Goal: Task Accomplishment & Management: Complete application form

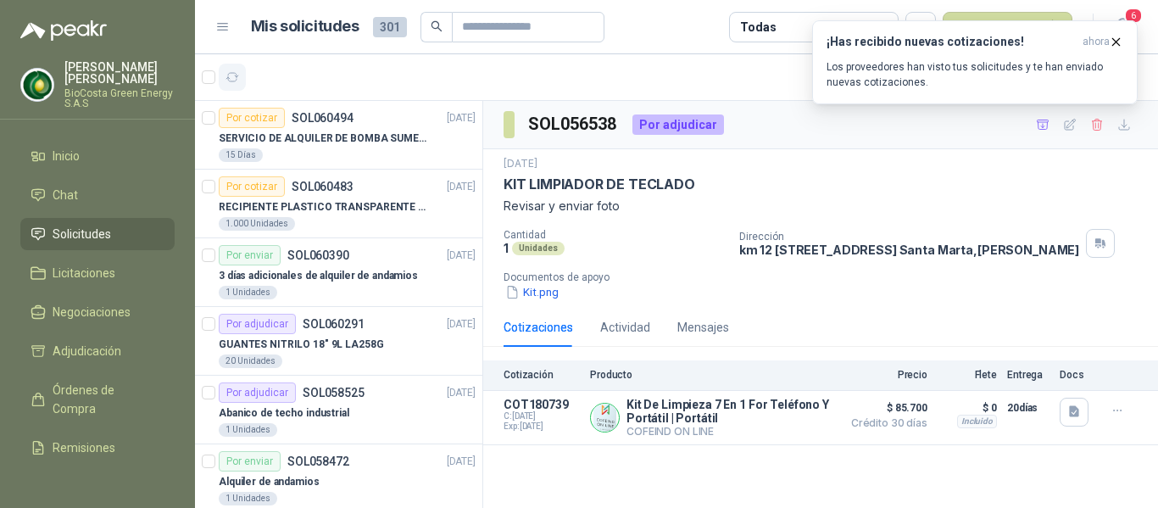
drag, startPoint x: 0, startPoint y: 0, endPoint x: 222, endPoint y: 74, distance: 234.0
click at [222, 74] on button "button" at bounding box center [232, 77] width 27 height 27
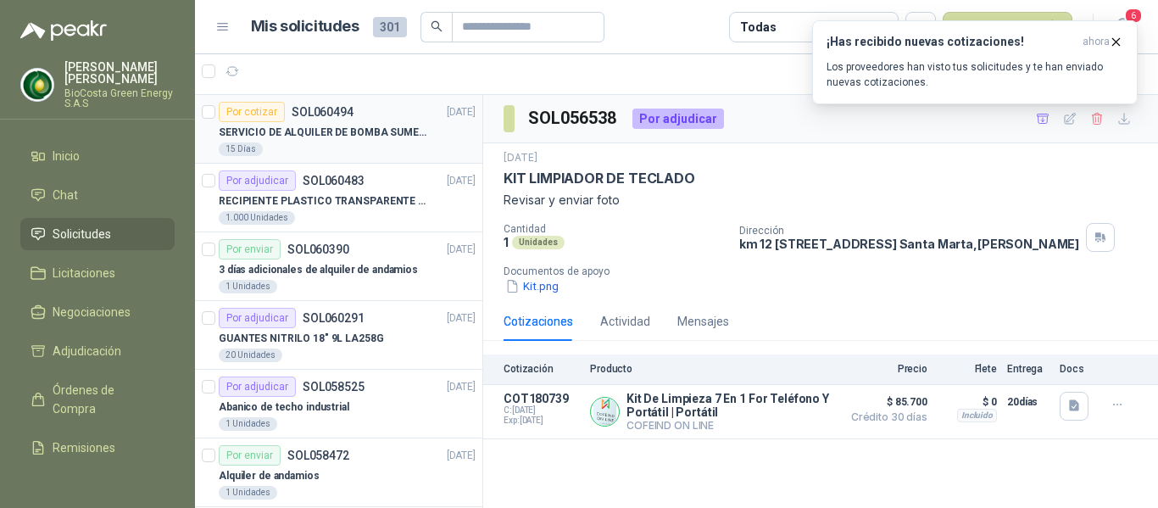
click at [307, 151] on div "15 Días" at bounding box center [347, 149] width 257 height 14
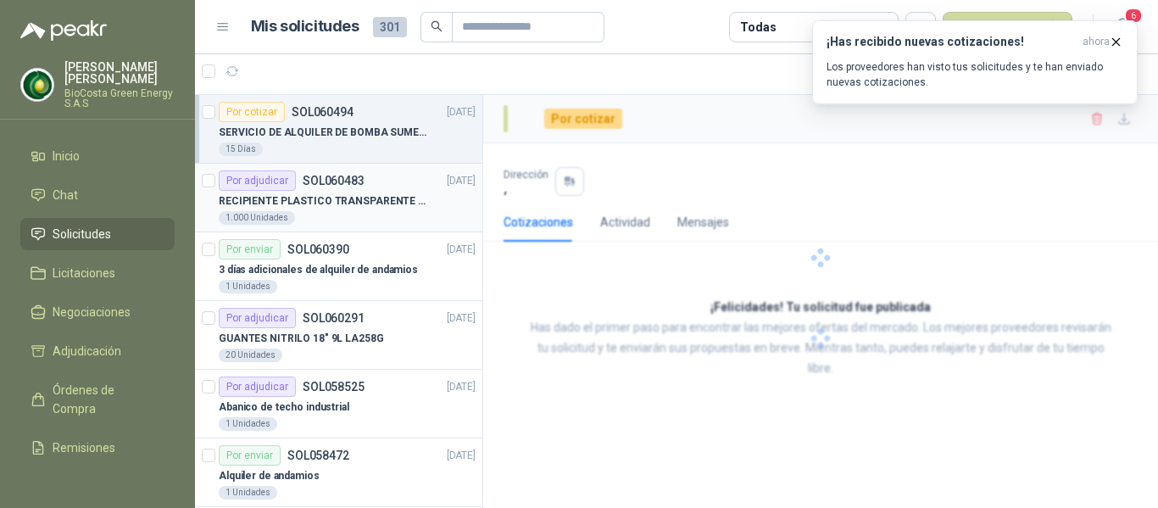
click at [316, 196] on p "RECIPIENTE PLASTICO TRANSPARENTE 500 ML" at bounding box center [324, 201] width 211 height 16
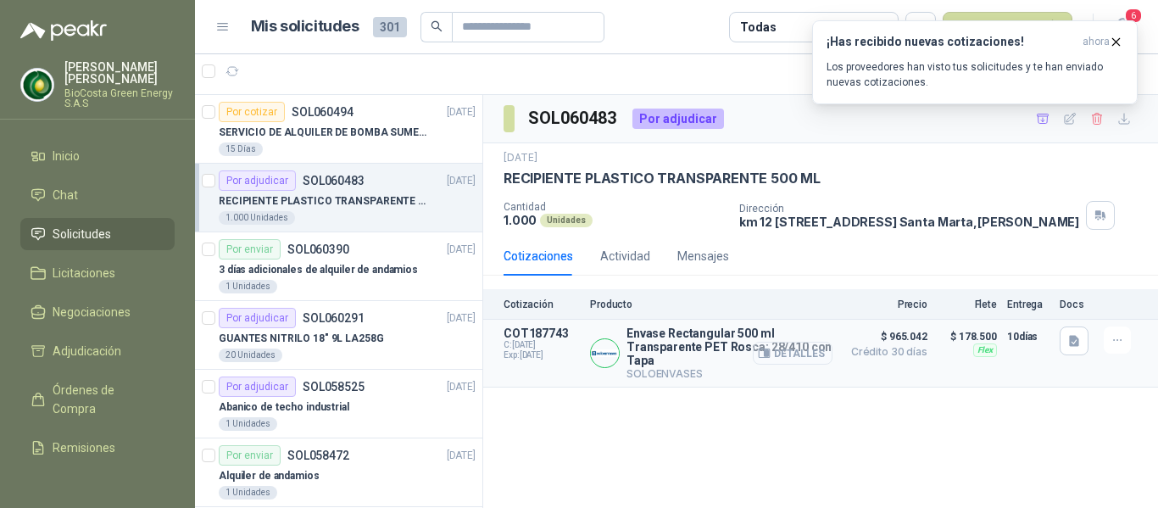
click at [809, 364] on button "Detalles" at bounding box center [793, 353] width 80 height 23
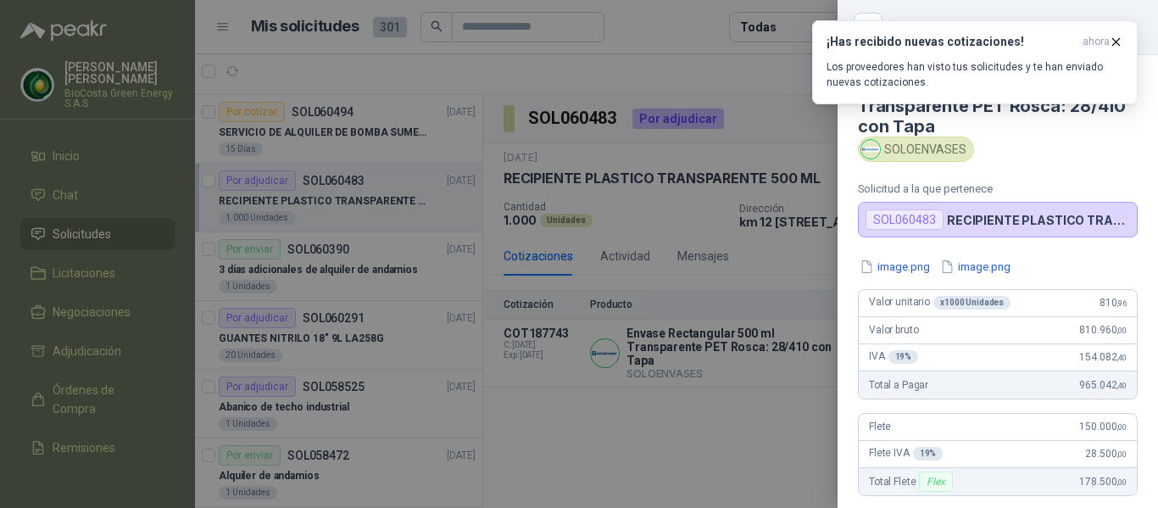
click at [684, 188] on div at bounding box center [579, 254] width 1158 height 508
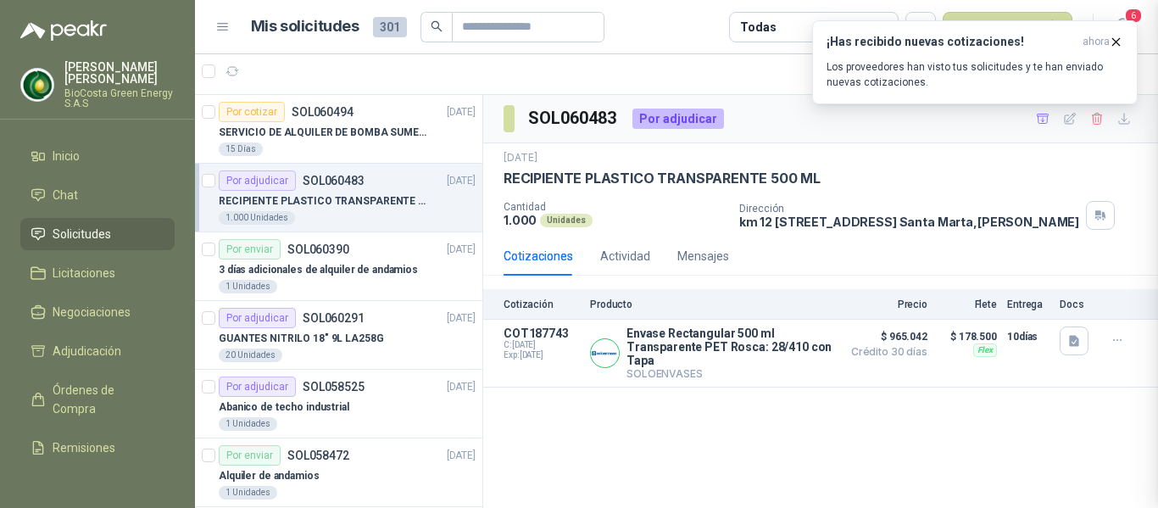
scroll to position [383, 0]
click at [986, 44] on h3 "¡Has recibido nuevas cotizaciones!" at bounding box center [950, 42] width 249 height 14
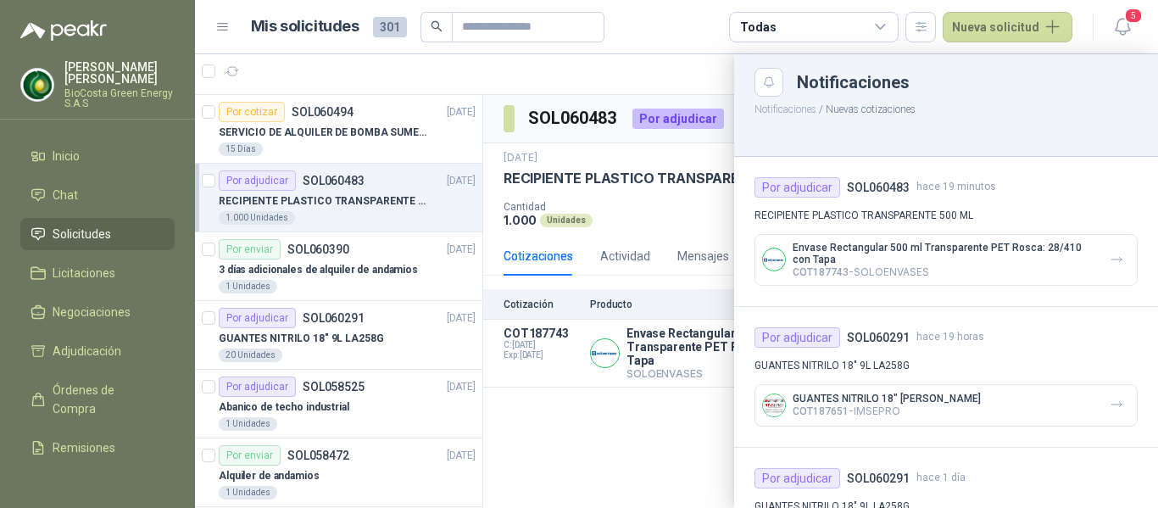
click at [598, 245] on div at bounding box center [676, 280] width 963 height 453
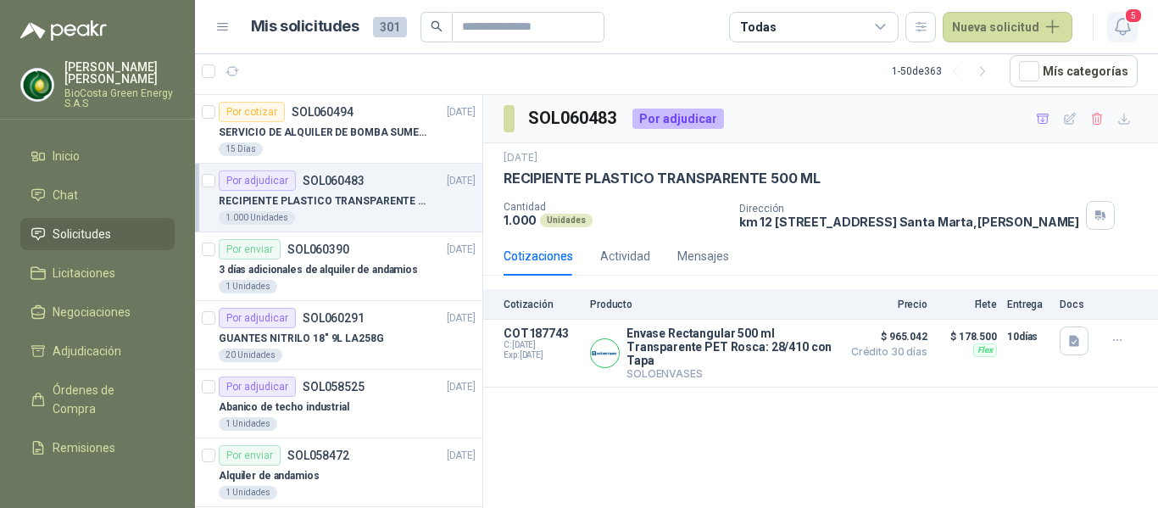
click at [1115, 28] on icon "button" at bounding box center [1122, 26] width 21 height 21
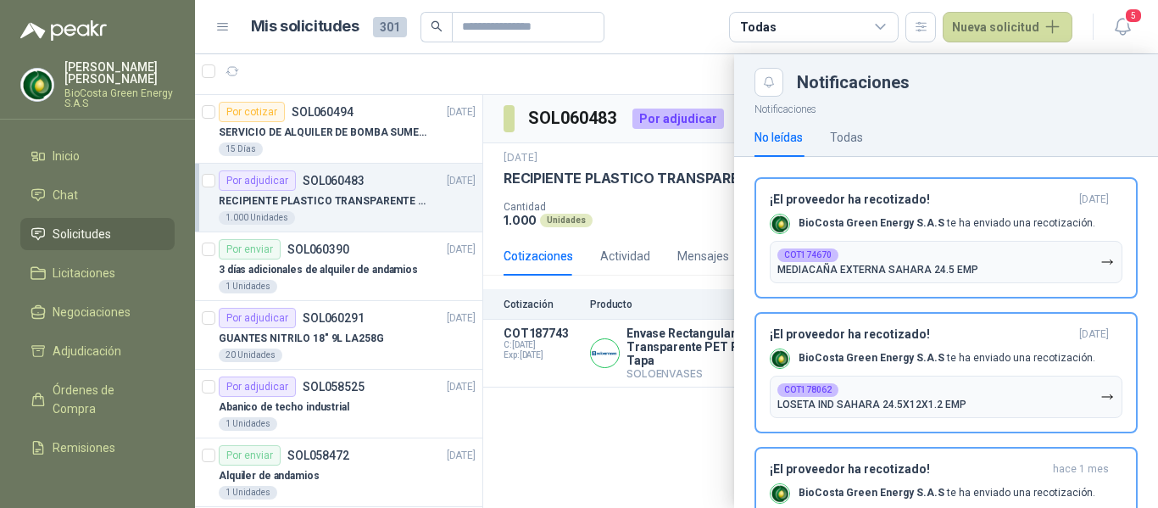
click at [667, 258] on div at bounding box center [676, 280] width 963 height 453
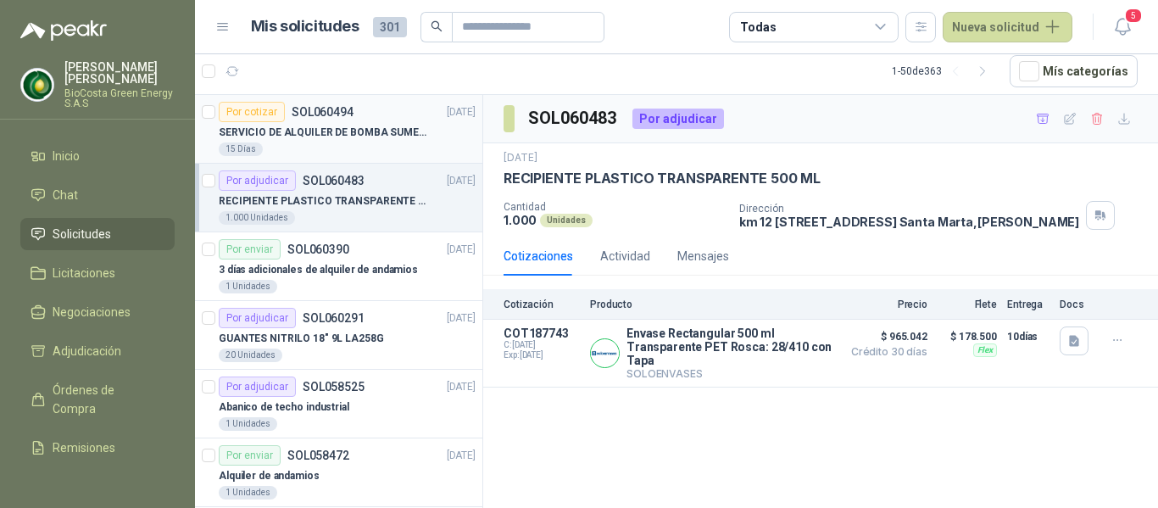
click at [239, 131] on p "SERVICIO DE ALQUILER DE BOMBA SUMERGIBLE DE 1 HP" at bounding box center [324, 133] width 211 height 16
click at [370, 126] on p "SERVICIO DE ALQUILER DE BOMBA SUMERGIBLE DE 1 HP" at bounding box center [324, 133] width 211 height 16
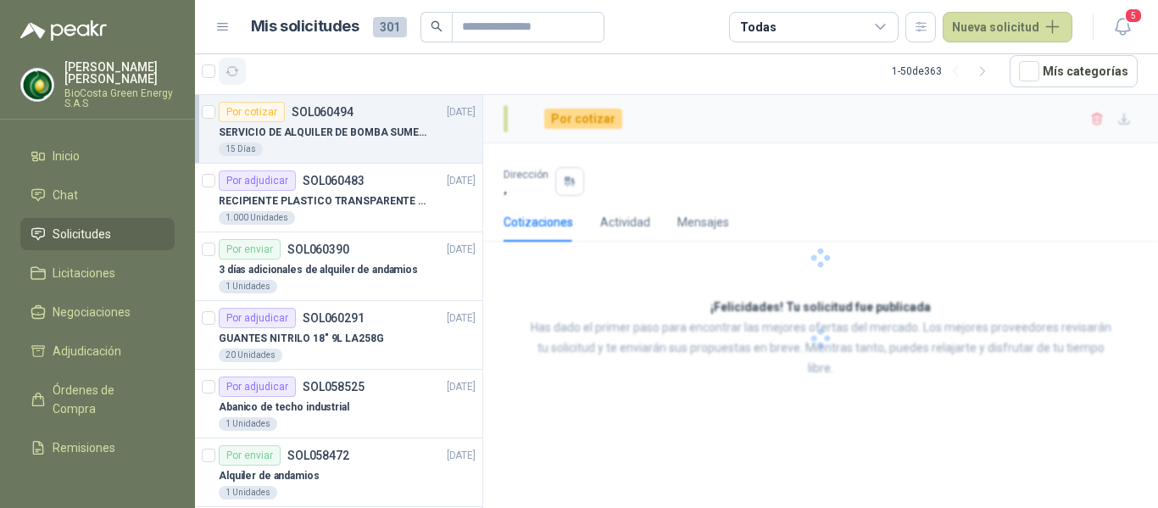
click at [232, 69] on icon "button" at bounding box center [232, 71] width 14 height 14
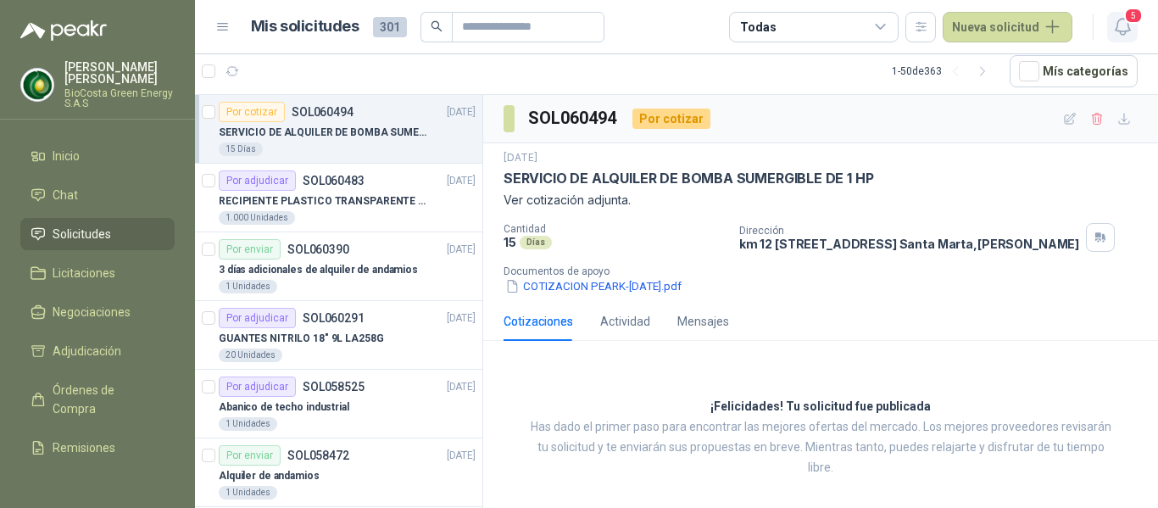
click at [1122, 28] on icon "button" at bounding box center [1122, 26] width 21 height 21
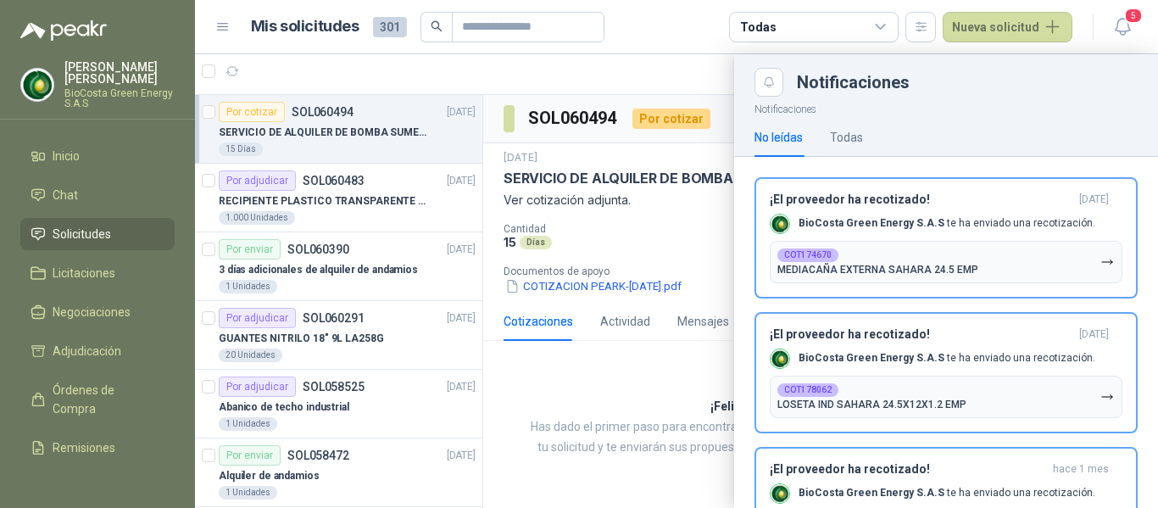
click at [647, 293] on div at bounding box center [676, 280] width 963 height 453
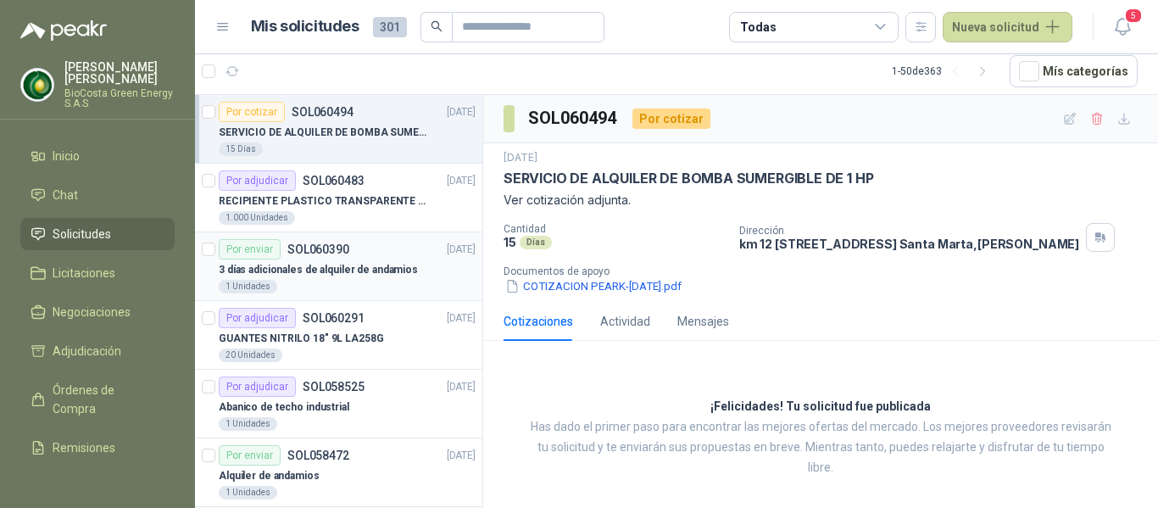
click at [330, 236] on article "Por enviar SOL060390 06/10/25 3 días adicionales de alquiler de andamios 1 Unid…" at bounding box center [338, 266] width 287 height 69
click at [304, 207] on p "RECIPIENTE PLASTICO TRANSPARENTE 500 ML" at bounding box center [324, 201] width 211 height 16
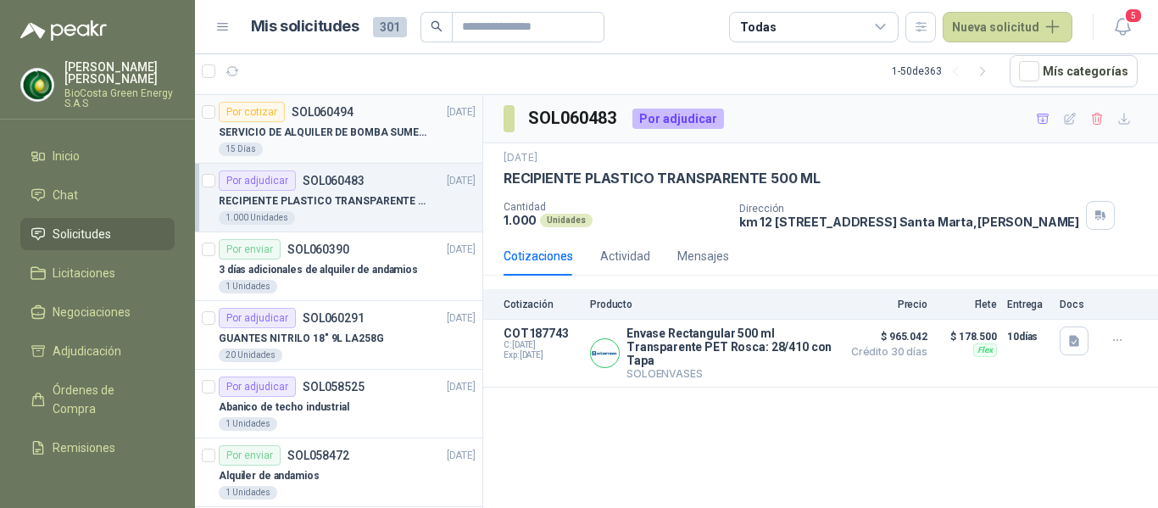
click at [375, 112] on div "Por cotizar SOL060494 08/10/25" at bounding box center [347, 112] width 257 height 20
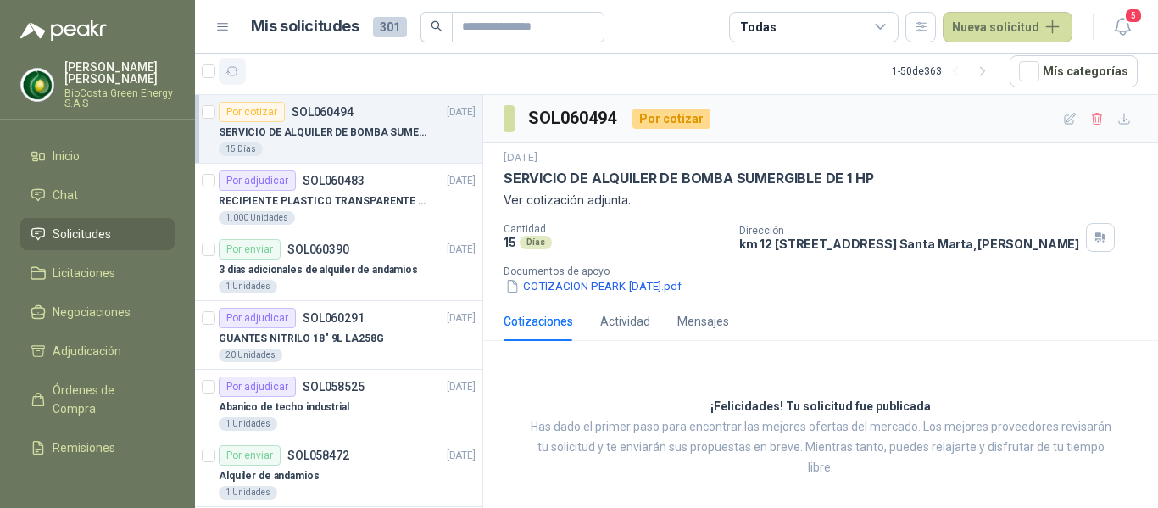
click at [235, 64] on icon "button" at bounding box center [232, 71] width 14 height 14
click at [298, 114] on p "SOL060494" at bounding box center [323, 112] width 62 height 12
click at [347, 153] on div "15 Días" at bounding box center [347, 149] width 257 height 14
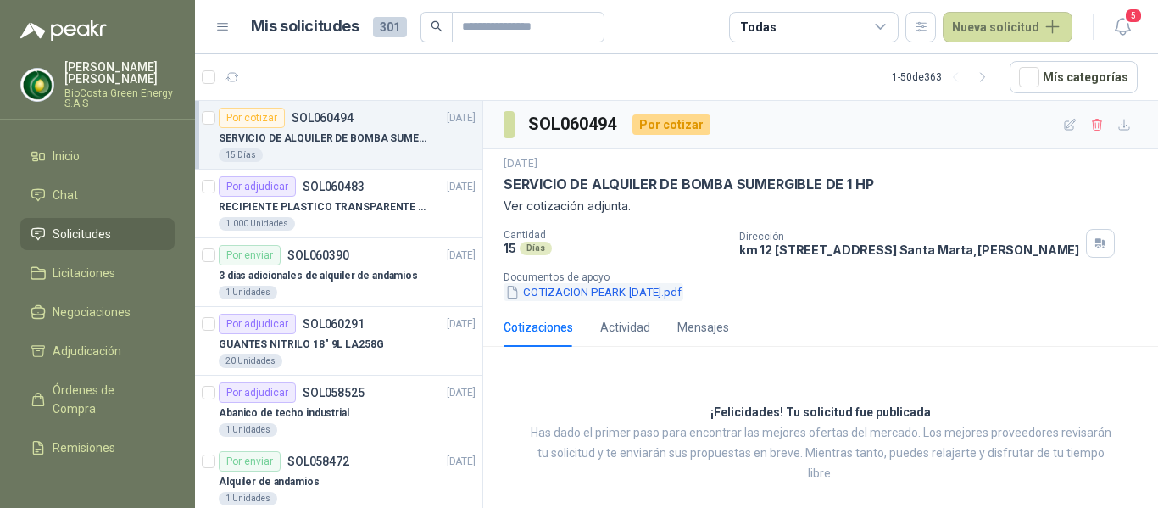
click at [603, 301] on button "COTIZACION PEARK-[DATE].pdf" at bounding box center [593, 292] width 180 height 18
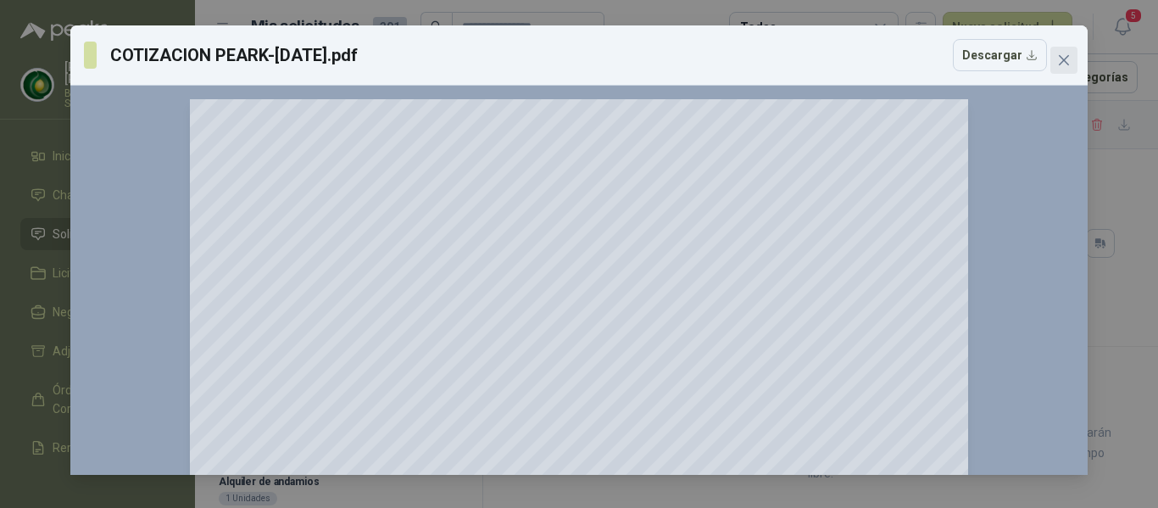
click at [1062, 58] on icon "close" at bounding box center [1064, 60] width 10 height 10
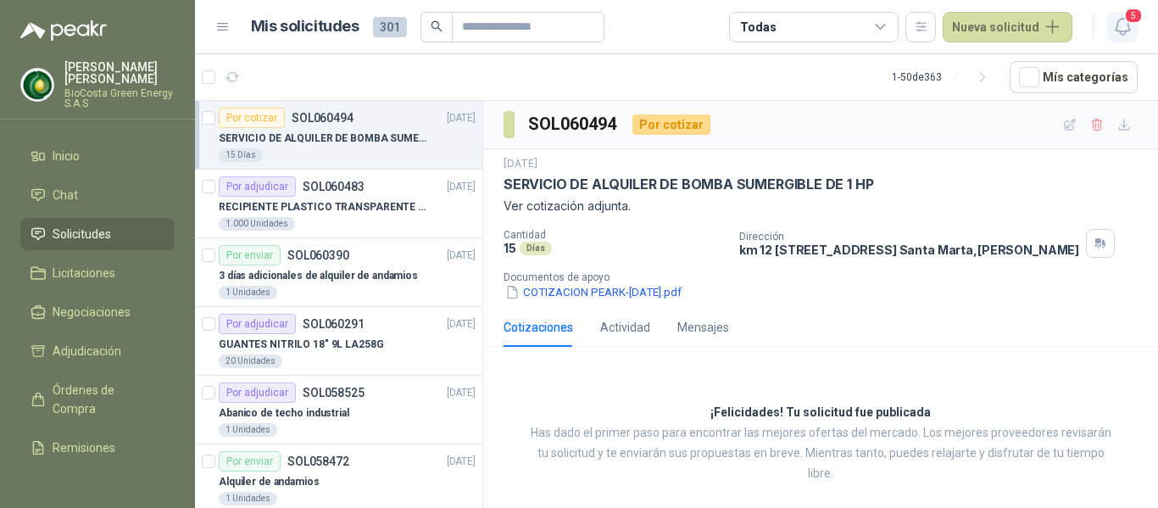
click at [1137, 17] on span "5" at bounding box center [1133, 16] width 19 height 16
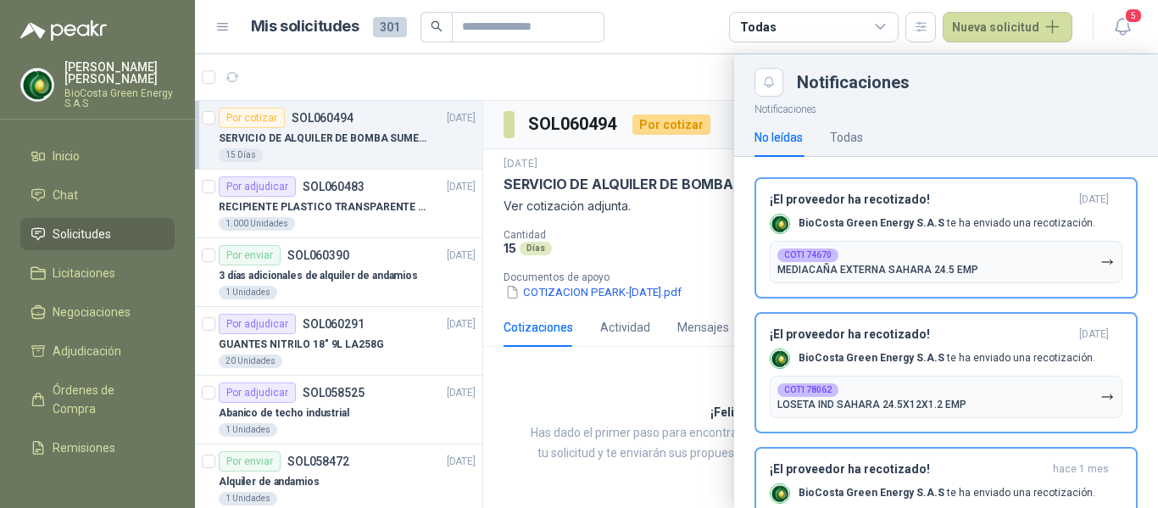
click at [680, 260] on div at bounding box center [676, 280] width 963 height 453
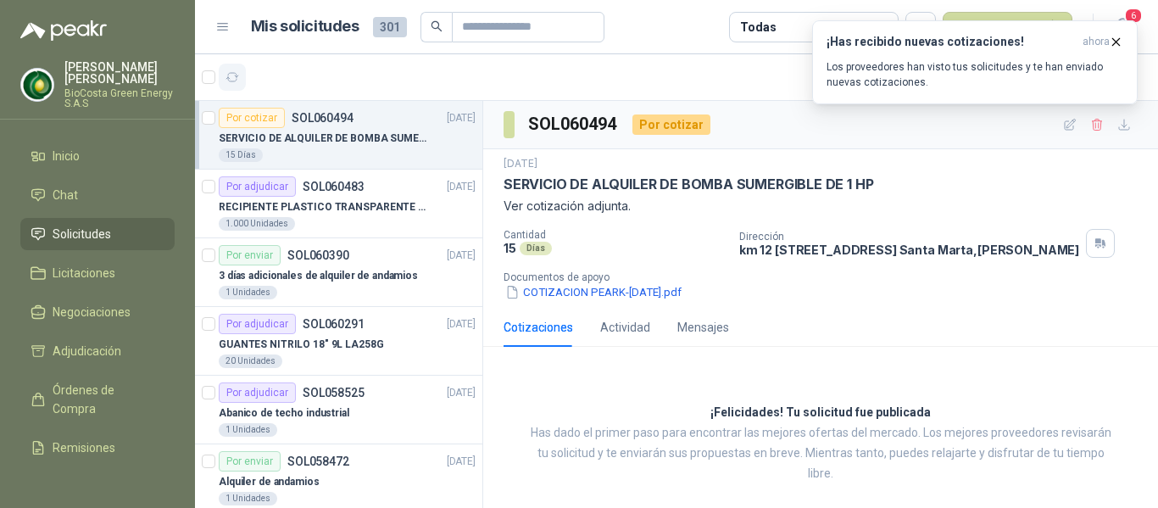
click at [235, 81] on icon "button" at bounding box center [232, 77] width 14 height 14
click at [582, 301] on button "COTIZACION PEARK-[DATE].pdf" at bounding box center [593, 292] width 180 height 18
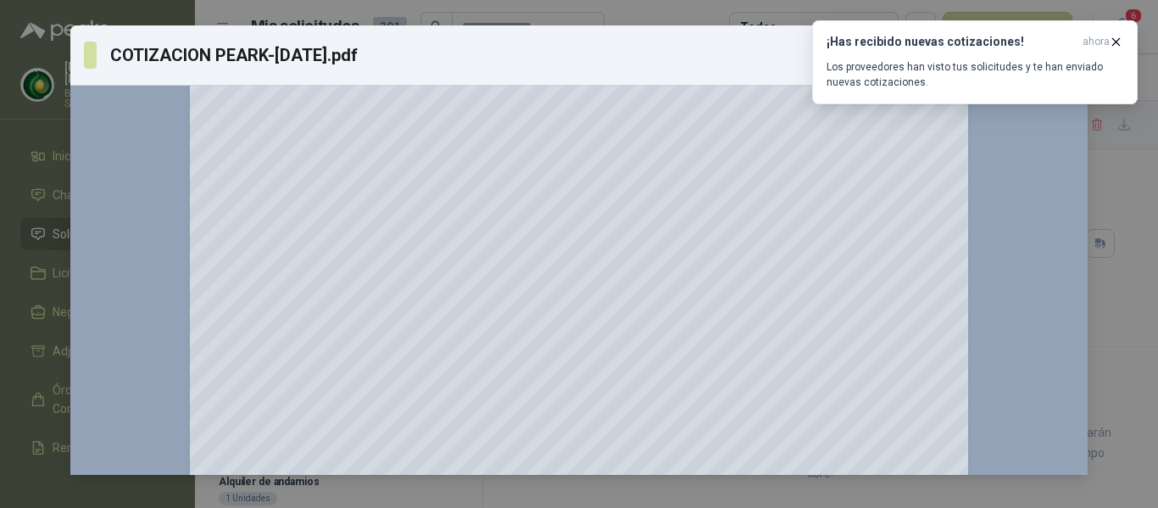
scroll to position [225, 0]
click at [1107, 47] on span "ahora" at bounding box center [1095, 42] width 27 height 14
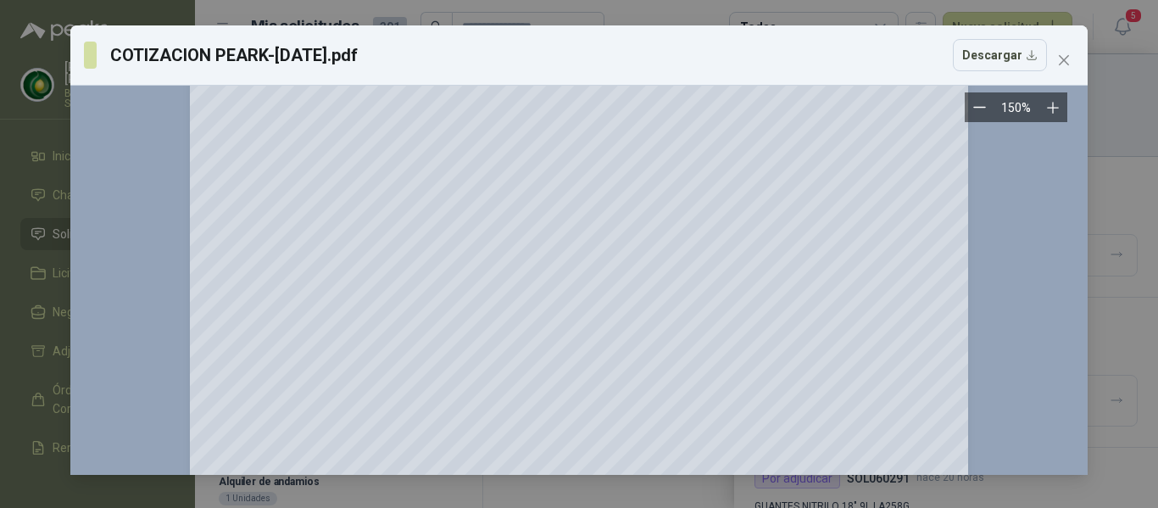
scroll to position [0, 0]
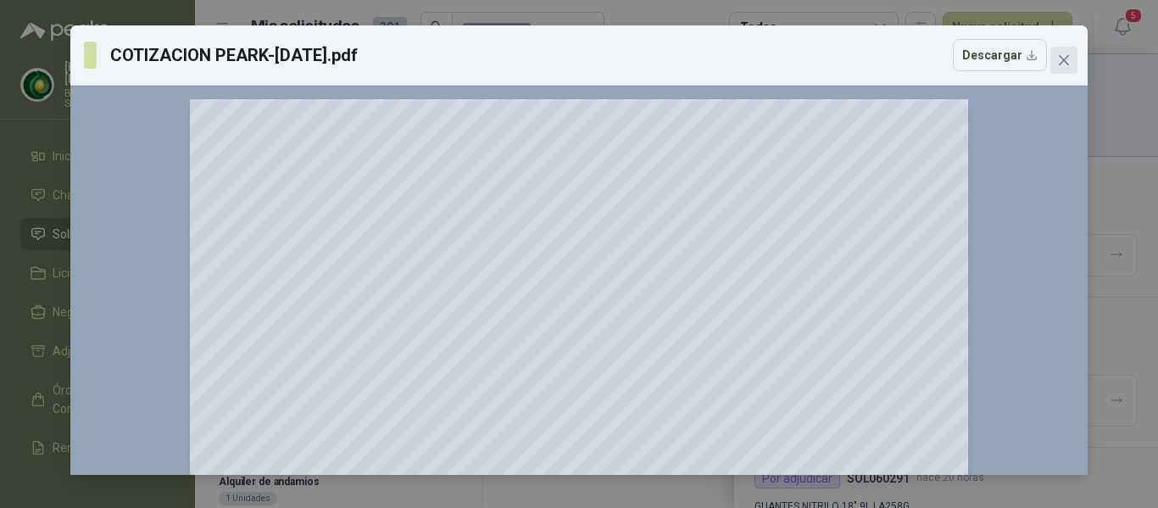
click at [1067, 64] on icon "close" at bounding box center [1064, 60] width 10 height 10
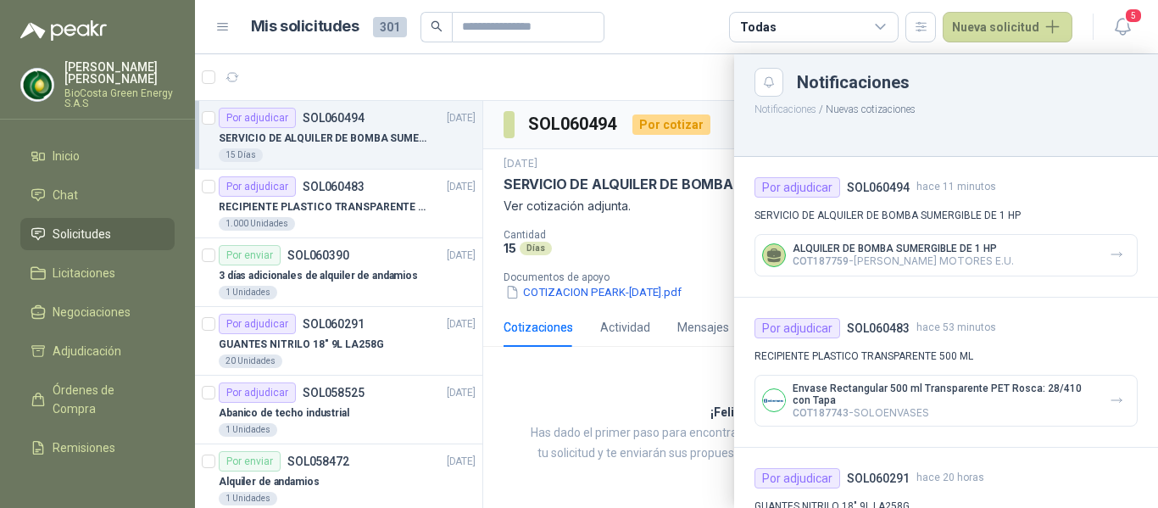
click at [658, 199] on div at bounding box center [676, 280] width 963 height 453
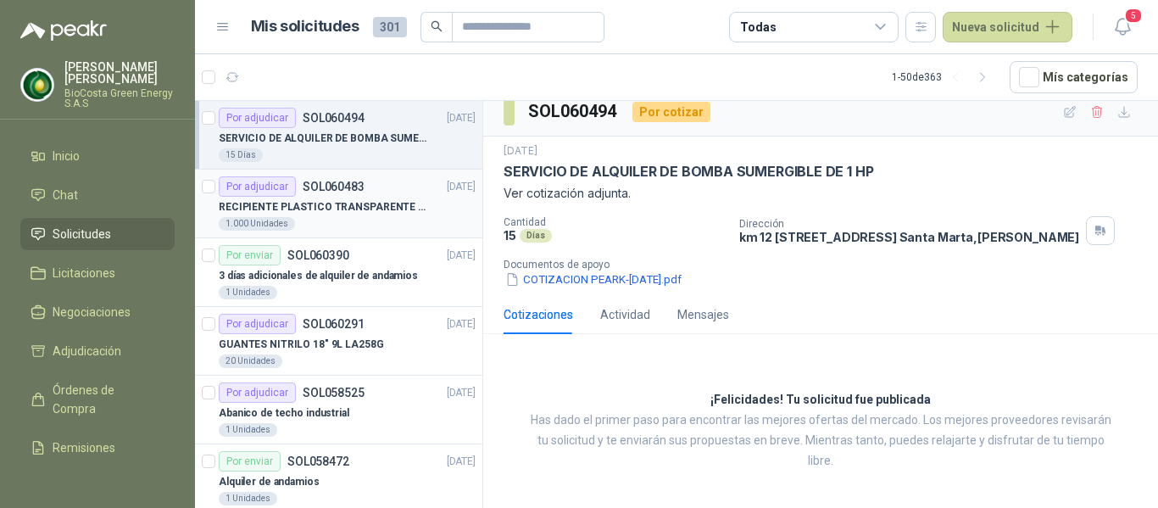
scroll to position [25, 0]
drag, startPoint x: 281, startPoint y: 199, endPoint x: 287, endPoint y: 180, distance: 20.4
click at [281, 199] on p "RECIPIENTE PLASTICO TRANSPARENTE 500 ML" at bounding box center [324, 207] width 211 height 16
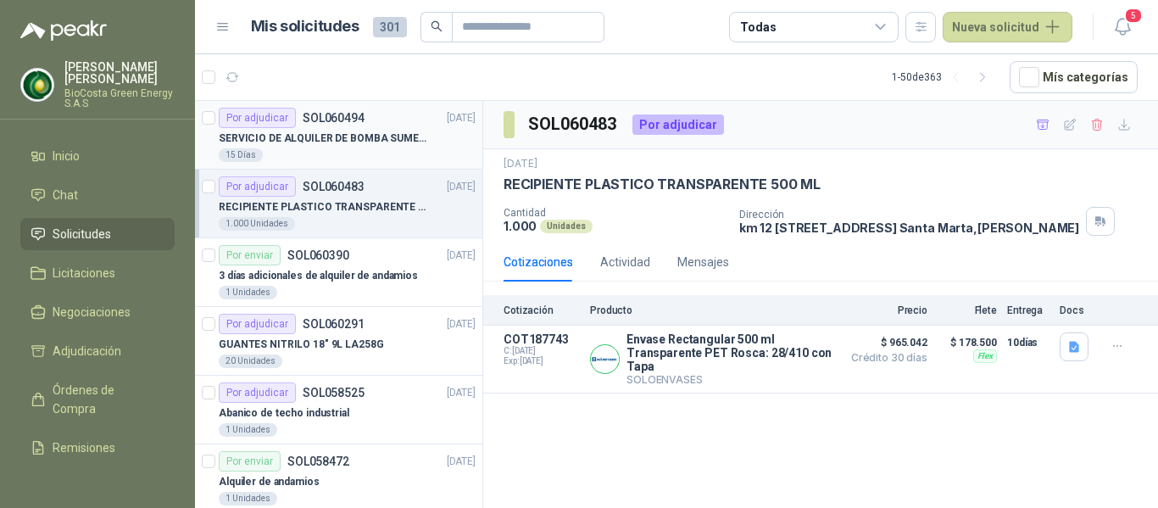
click at [291, 146] on p "SERVICIO DE ALQUILER DE BOMBA SUMERGIBLE DE 1 HP" at bounding box center [324, 139] width 211 height 16
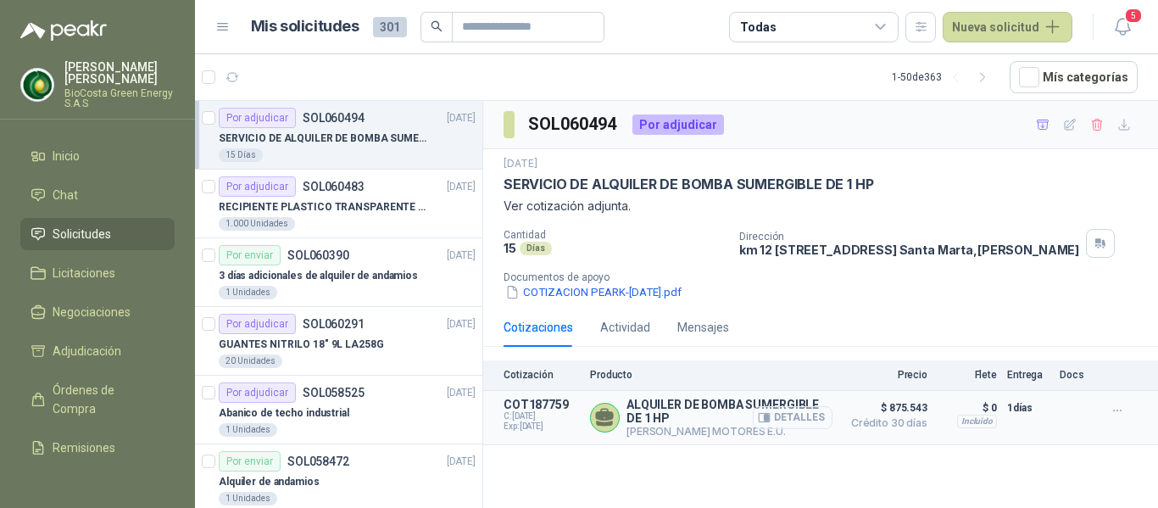
click at [802, 426] on button "Detalles" at bounding box center [793, 417] width 80 height 23
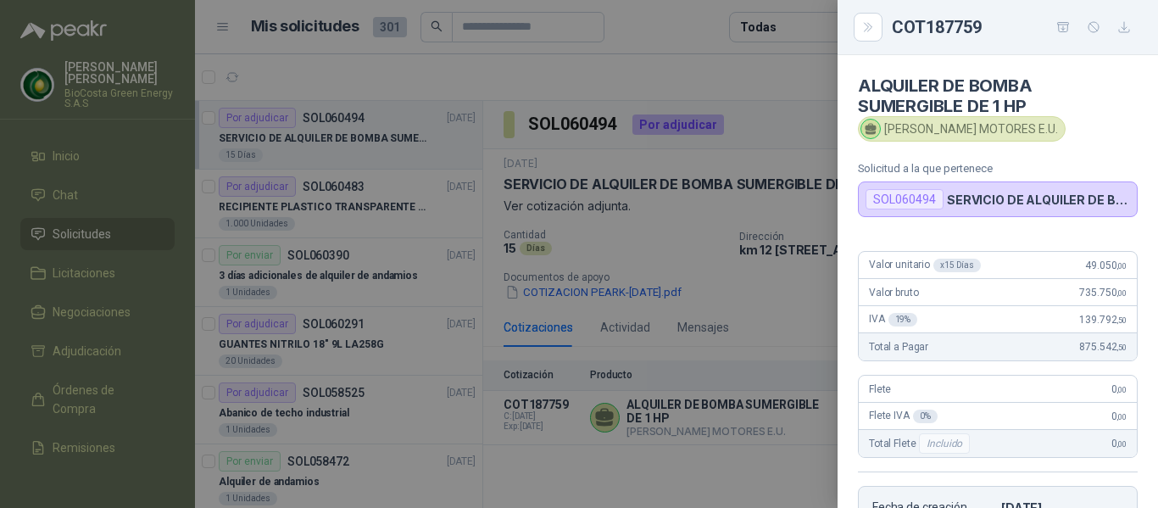
click at [717, 280] on div at bounding box center [579, 254] width 1158 height 508
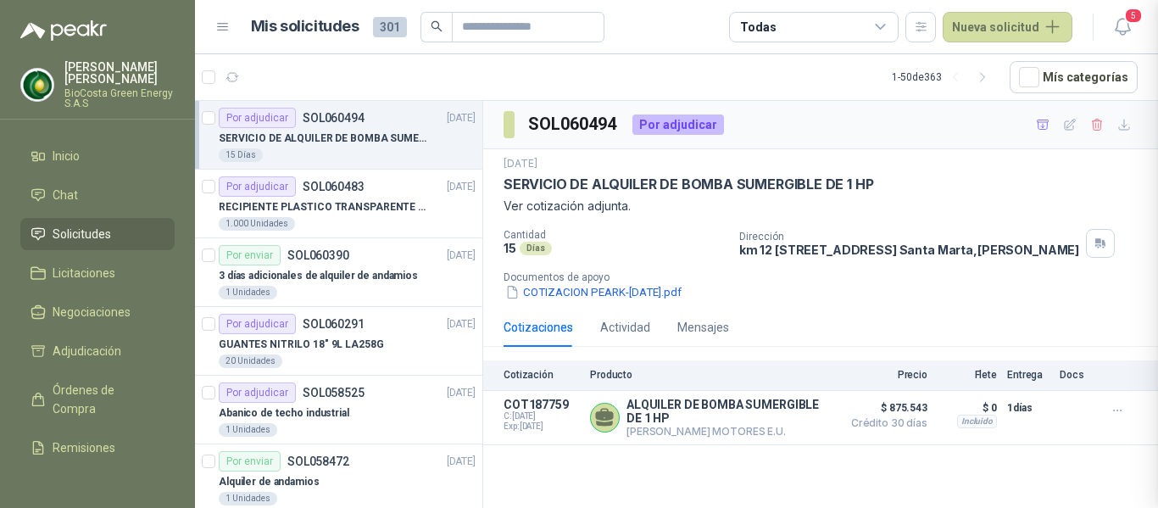
scroll to position [345, 0]
click at [778, 429] on button "Detalles" at bounding box center [793, 417] width 80 height 23
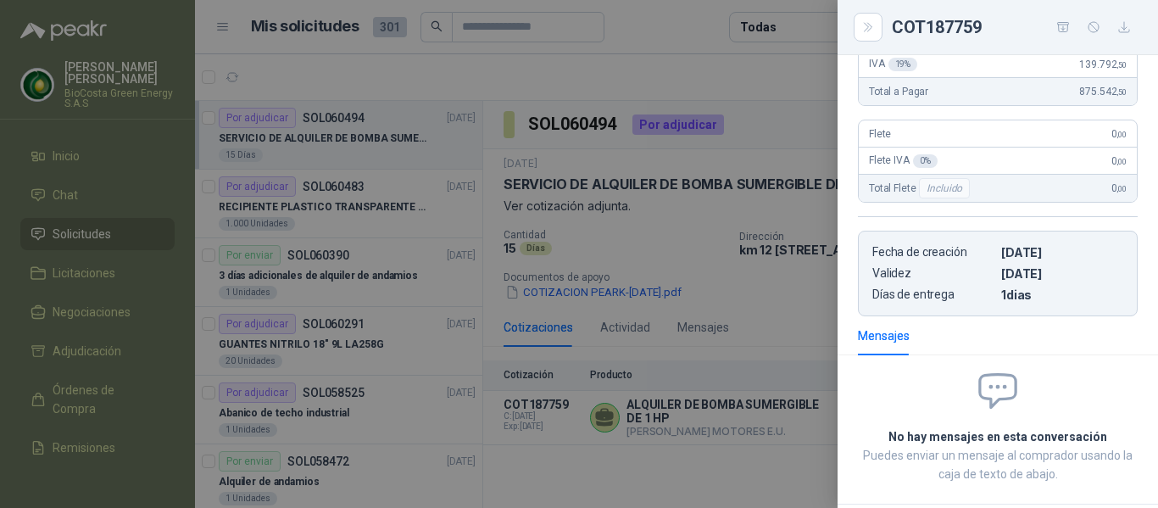
scroll to position [0, 0]
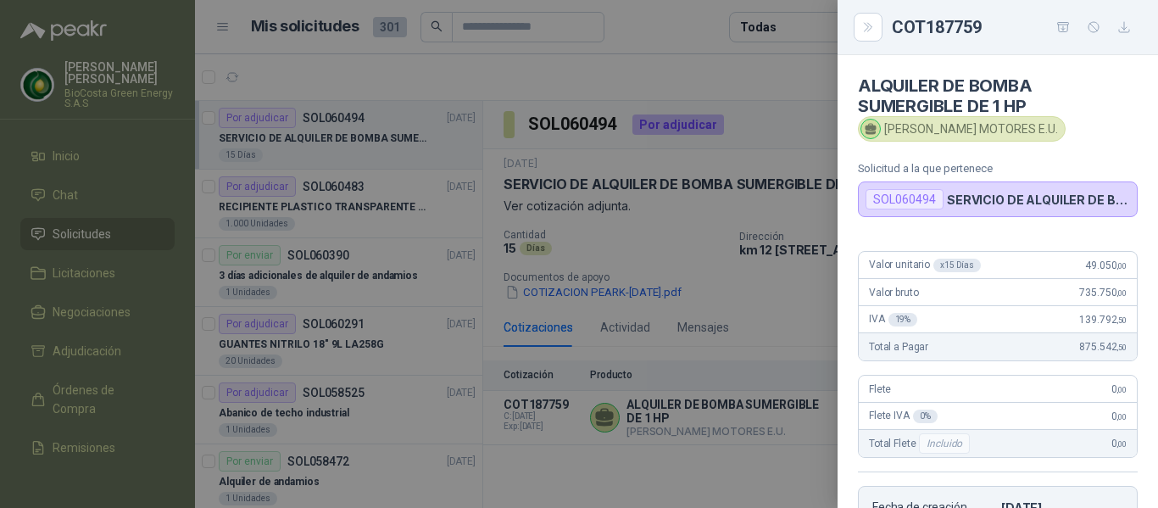
click at [1120, 24] on icon "button" at bounding box center [1124, 27] width 14 height 14
click at [725, 207] on div at bounding box center [579, 254] width 1158 height 508
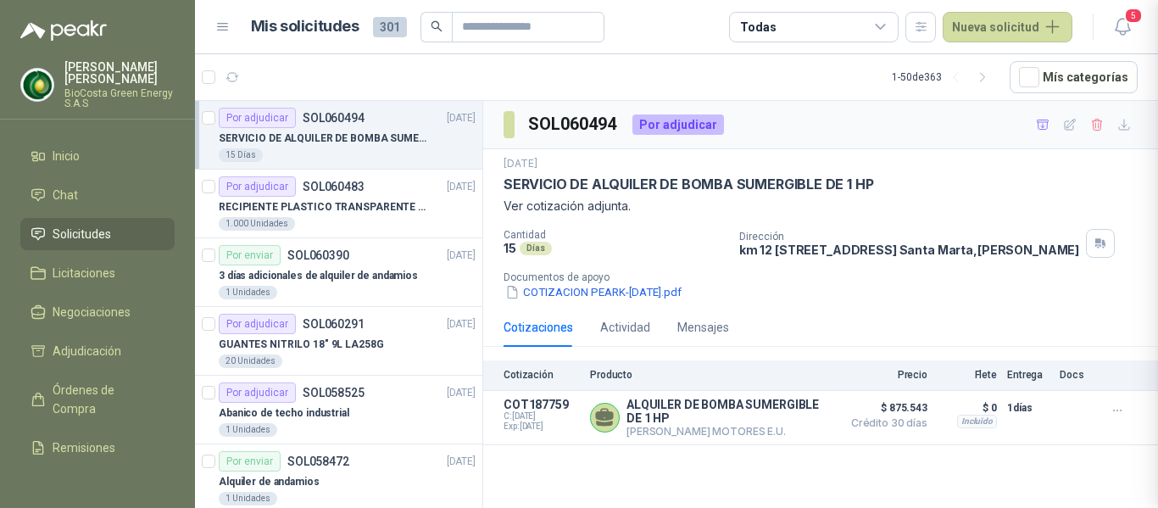
scroll to position [345, 0]
click at [404, 137] on p "SERVICIO DE ALQUILER DE BOMBA SUMERGIBLE DE 1 HP" at bounding box center [324, 139] width 211 height 16
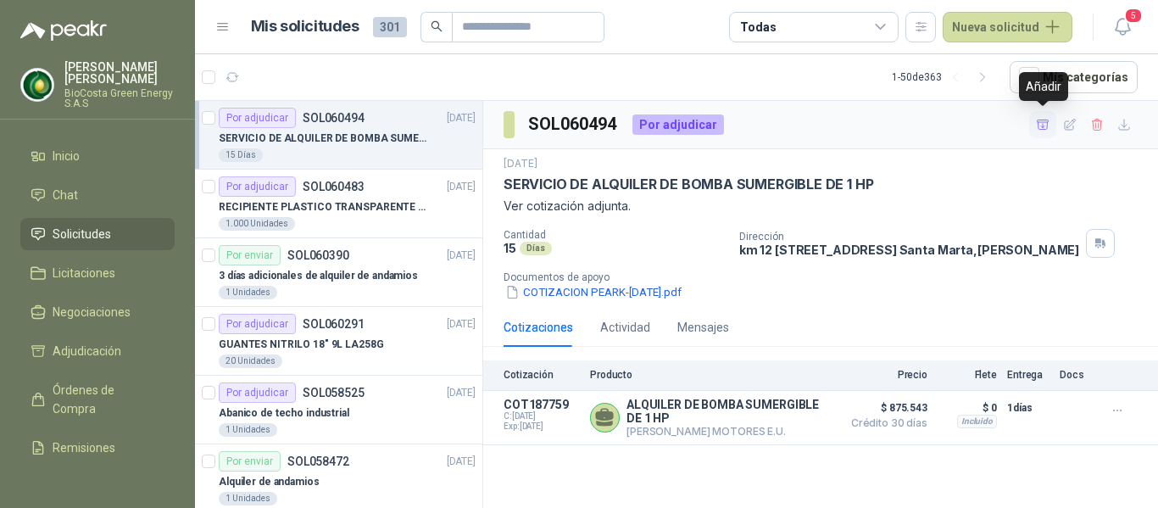
click at [1048, 125] on icon "button" at bounding box center [1043, 123] width 12 height 9
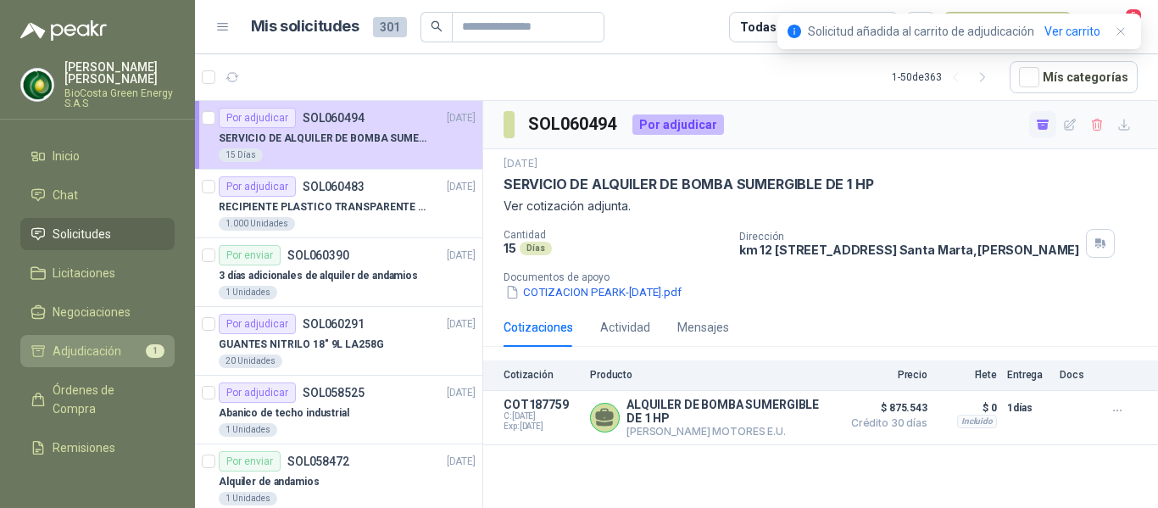
click at [112, 342] on span "Adjudicación" at bounding box center [87, 351] width 69 height 19
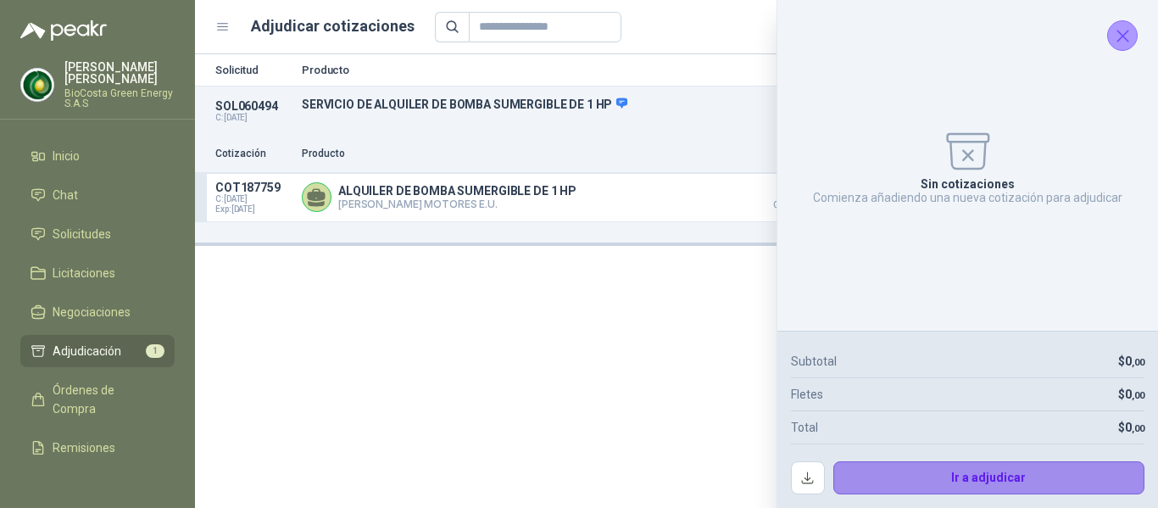
click at [878, 473] on button "Ir a adjudicar" at bounding box center [989, 478] width 312 height 34
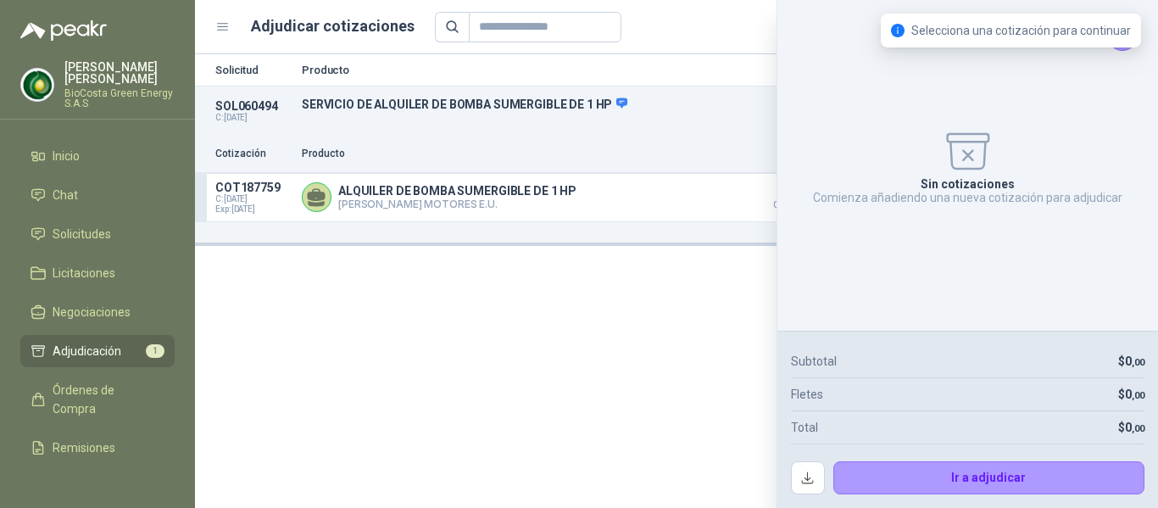
click at [718, 359] on div "Solicitud Producto Cantidad Dirección Docs SOL060494 C: [DATE] SERVICIO DE ALQU…" at bounding box center [676, 280] width 963 height 453
click at [597, 185] on div "ALQUILER DE BOMBA SUMERGIBLE DE 1 HP [PERSON_NAME] MOTORES E.U. [GEOGRAPHIC_DAT…" at bounding box center [520, 198] width 436 height 34
click at [1135, 45] on div "Sin cotizaciones Comienza añadiendo una nueva cotización para adjudicar" at bounding box center [967, 165] width 353 height 303
click at [1122, 39] on icon "Cerrar" at bounding box center [1122, 35] width 21 height 21
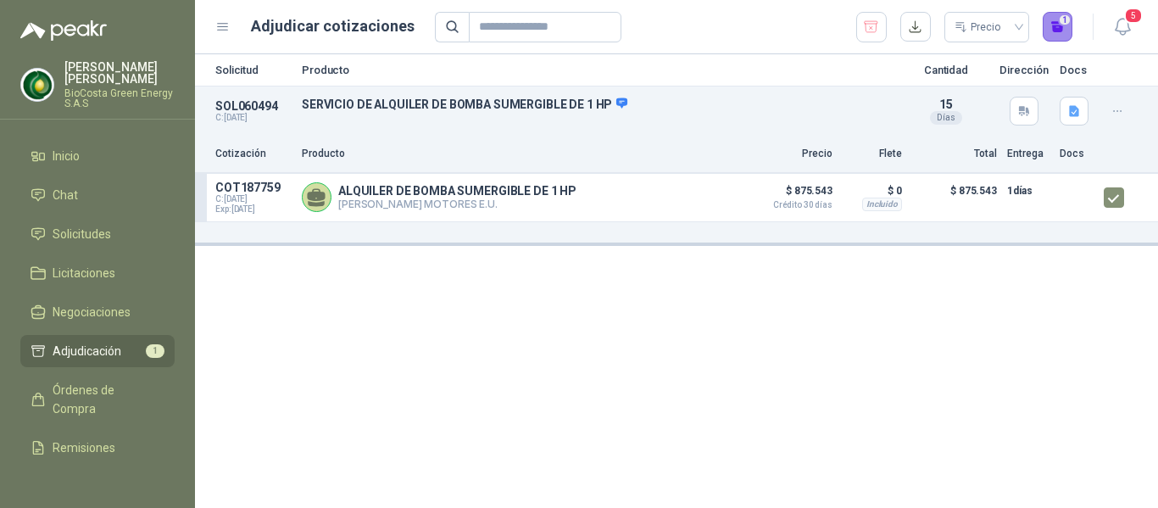
click at [1062, 33] on button "1" at bounding box center [1057, 27] width 31 height 31
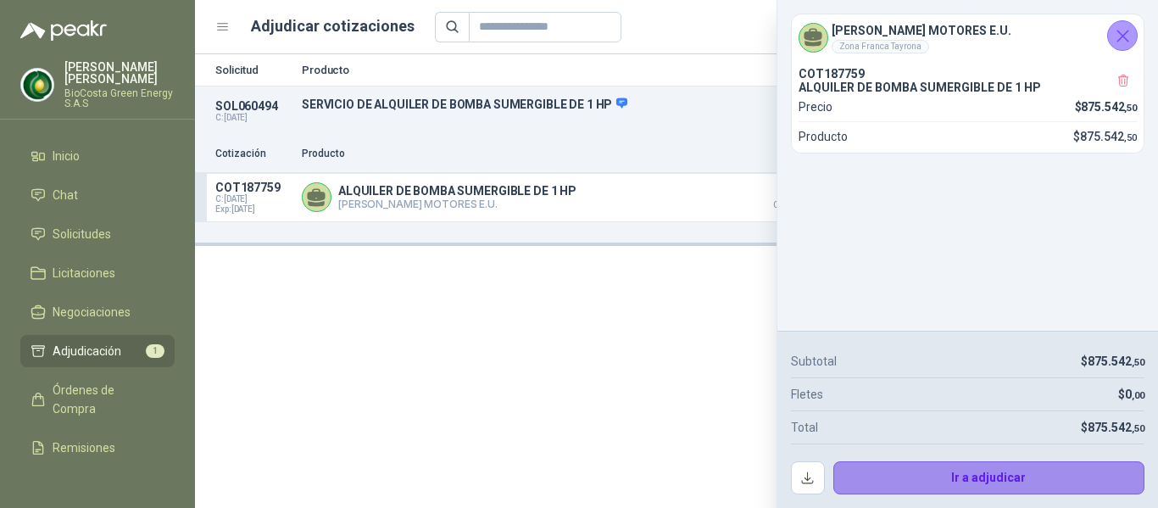
click at [942, 466] on button "Ir a adjudicar" at bounding box center [989, 478] width 312 height 34
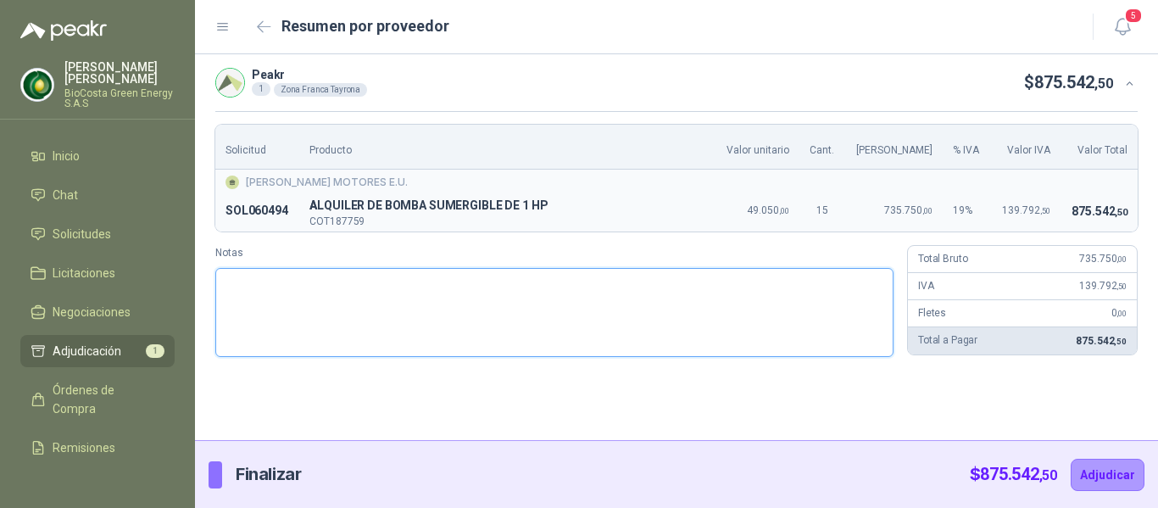
click at [403, 305] on textarea "Notas" at bounding box center [554, 312] width 678 height 89
type textarea "*"
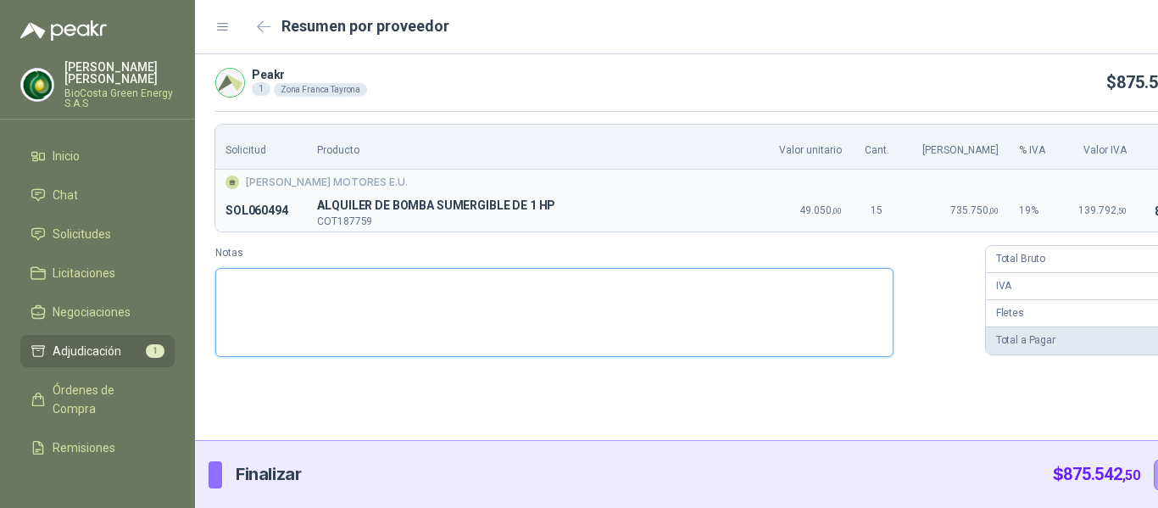
type textarea "*"
type textarea "**"
type textarea "***"
type textarea "*****"
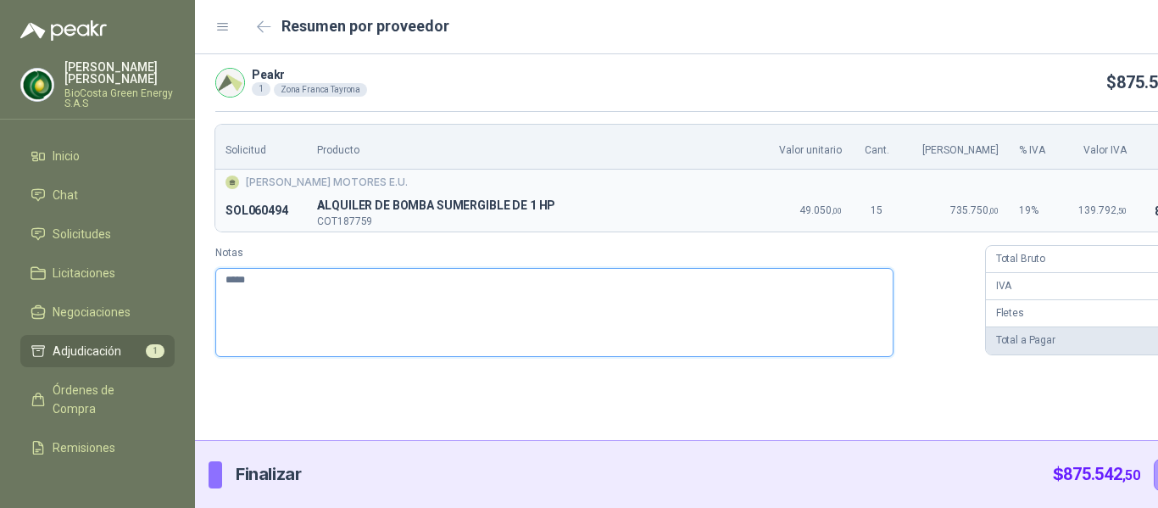
type textarea "******"
type textarea "*******"
type textarea "********"
